Goal: Task Accomplishment & Management: Complete application form

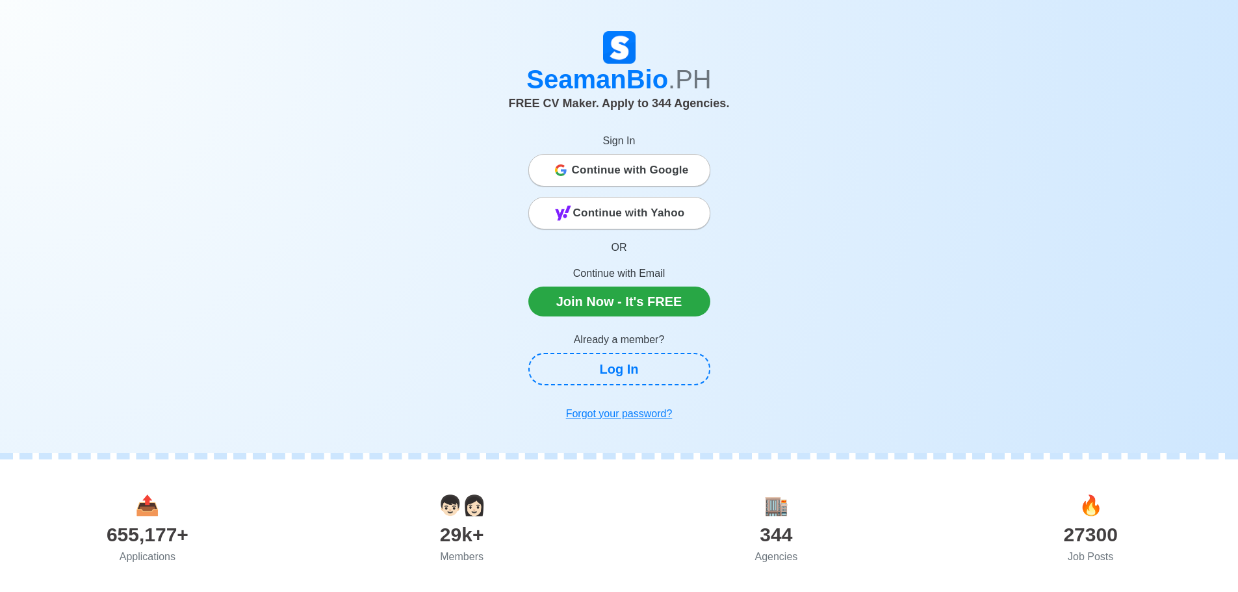
click at [463, 498] on span "👦🏻👩🏻" at bounding box center [462, 505] width 48 height 21
click at [769, 510] on span "🏬" at bounding box center [776, 505] width 24 height 21
click at [773, 523] on div "344" at bounding box center [776, 534] width 315 height 29
click at [786, 519] on div "🏬" at bounding box center [776, 505] width 315 height 29
click at [773, 558] on div "Agencies" at bounding box center [776, 557] width 315 height 16
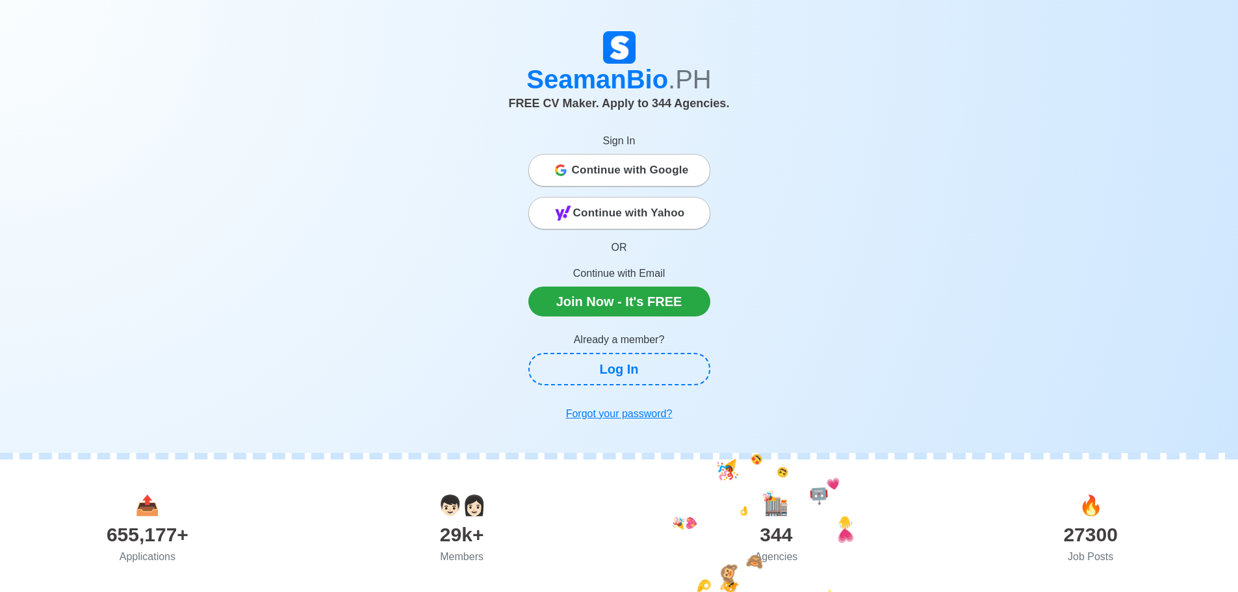
click at [773, 558] on div "Agencies" at bounding box center [776, 557] width 315 height 16
click at [631, 108] on span "FREE CV Maker. Apply to 344 Agencies." at bounding box center [619, 103] width 221 height 13
click at [574, 177] on span "Continue with Google" at bounding box center [630, 170] width 117 height 26
